Goal: Go to known website

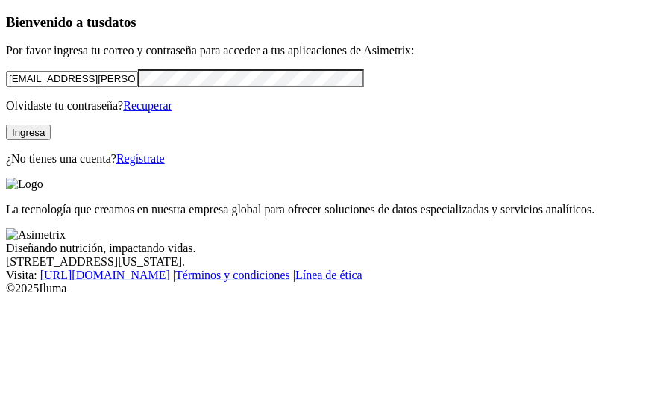
click at [138, 87] on input "[EMAIL_ADDRESS][PERSON_NAME][DOMAIN_NAME]" at bounding box center [72, 79] width 132 height 16
type input "n"
click input "submit" at bounding box center [0, 0] width 0 height 0
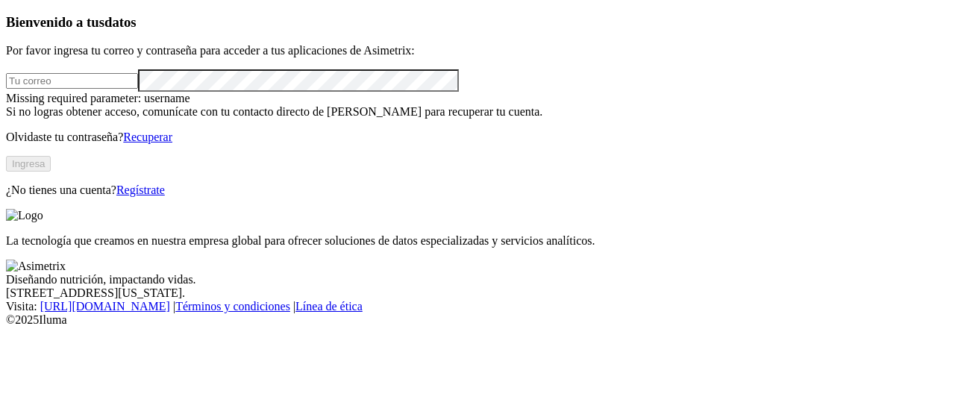
drag, startPoint x: 198, startPoint y: 115, endPoint x: 209, endPoint y: 108, distance: 12.4
click at [209, 91] on form at bounding box center [477, 80] width 943 height 22
click at [138, 89] on input "email" at bounding box center [72, 81] width 132 height 16
type input "[EMAIL_ADDRESS][PERSON_NAME][DOMAIN_NAME]"
click at [51, 172] on button "Ingresa" at bounding box center [28, 164] width 45 height 16
